Goal: Navigation & Orientation: Find specific page/section

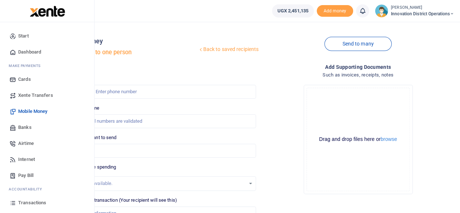
click at [31, 202] on span "Transactions" at bounding box center [32, 202] width 28 height 7
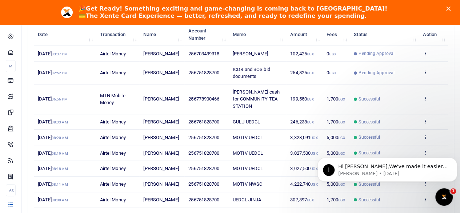
scroll to position [145, 0]
